Goal: Transaction & Acquisition: Subscribe to service/newsletter

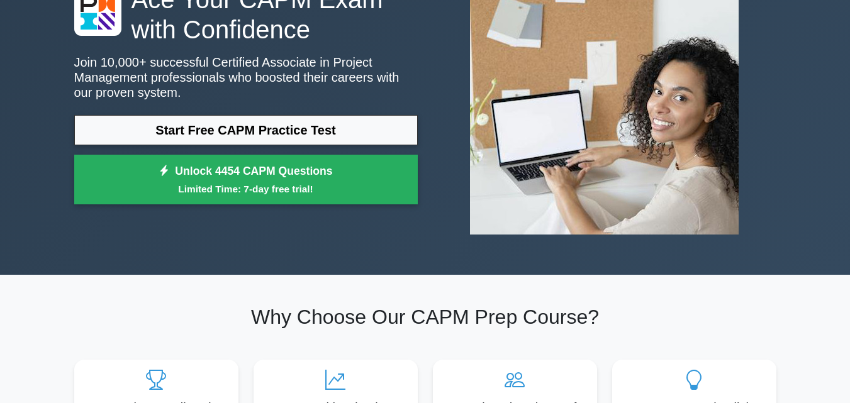
scroll to position [126, 0]
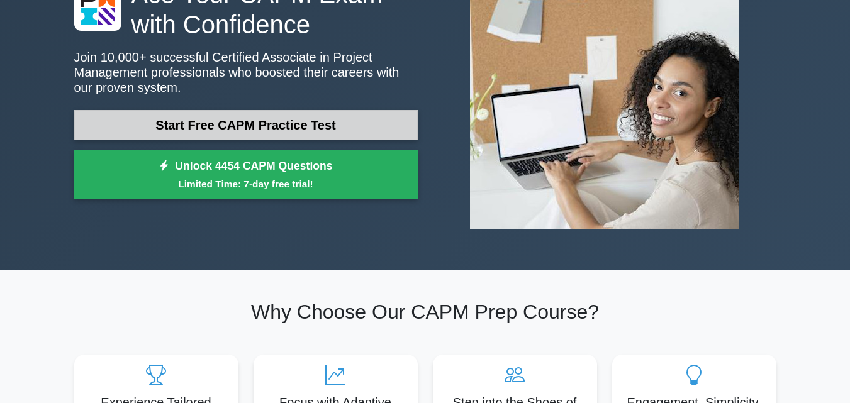
click at [345, 125] on link "Start Free CAPM Practice Test" at bounding box center [245, 125] width 343 height 30
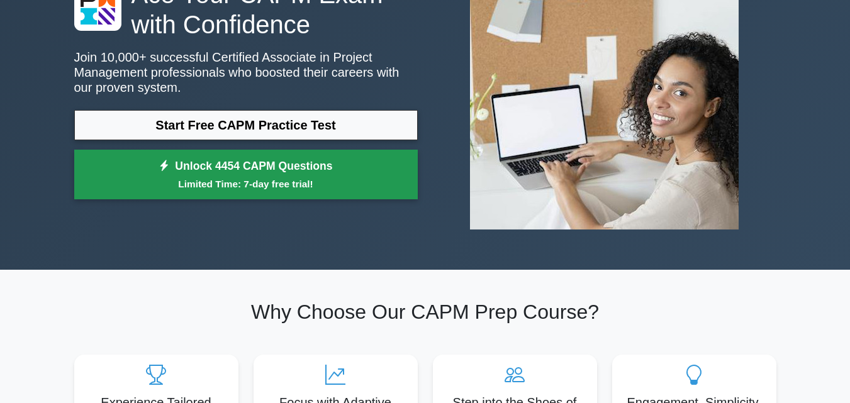
click at [277, 175] on link "Unlock 4454 CAPM Questions Limited Time: 7-day free trial!" at bounding box center [245, 175] width 343 height 50
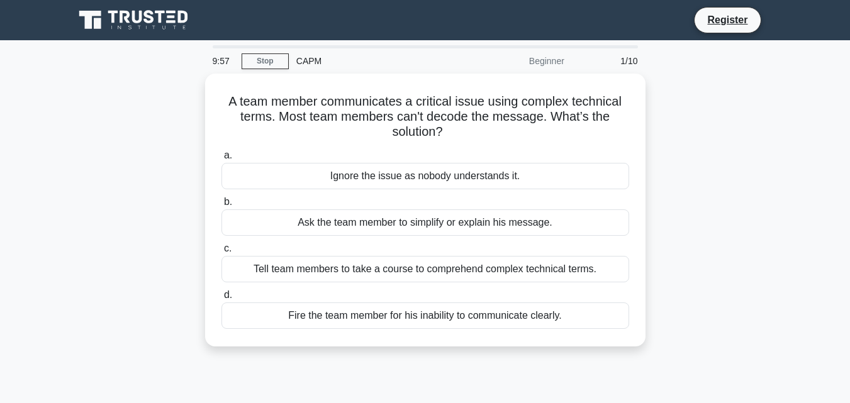
drag, startPoint x: 719, startPoint y: 16, endPoint x: 694, endPoint y: 51, distance: 42.8
click at [719, 16] on link "Register" at bounding box center [726, 20] width 55 height 16
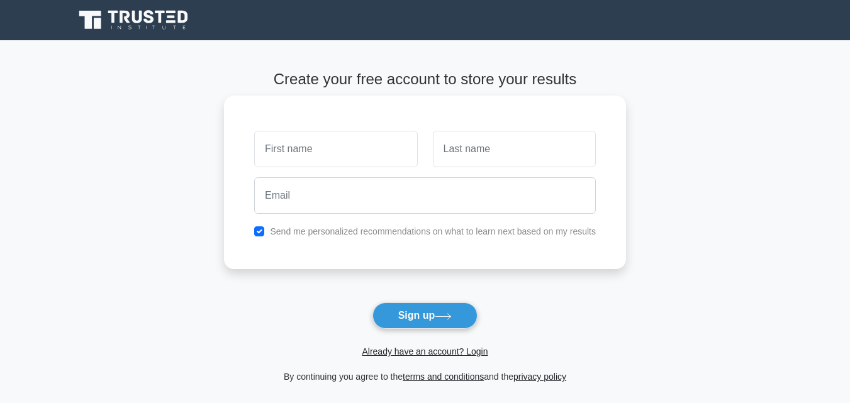
click at [330, 148] on input "text" at bounding box center [335, 149] width 163 height 36
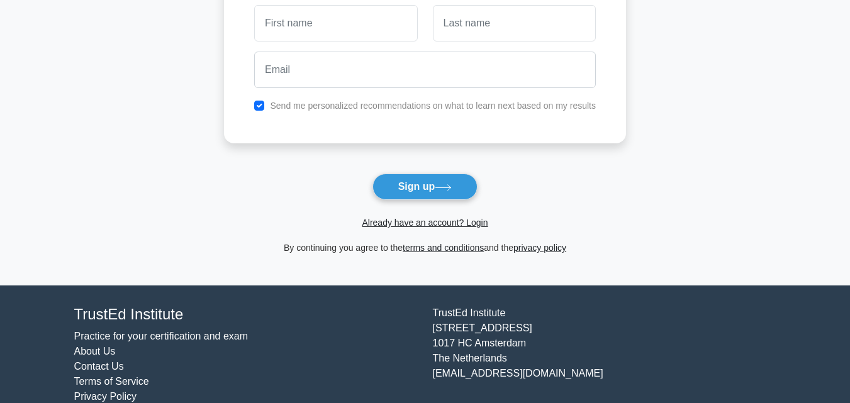
scroll to position [151, 0]
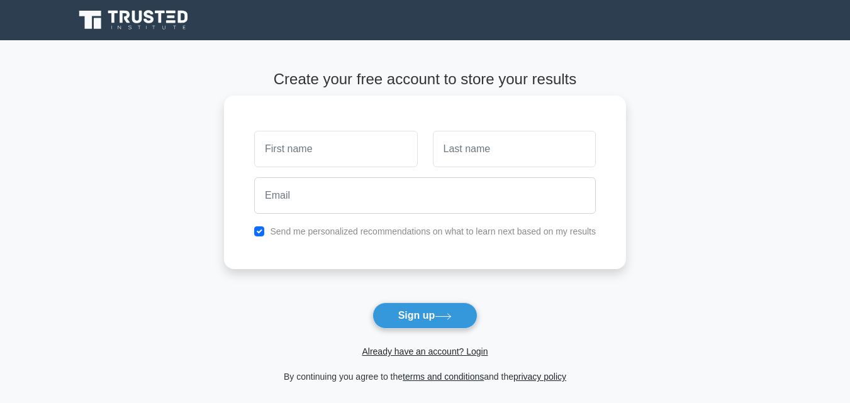
click at [321, 159] on input "text" at bounding box center [335, 149] width 163 height 36
click at [337, 162] on input "text" at bounding box center [335, 149] width 163 height 36
